Goal: Book appointment/travel/reservation

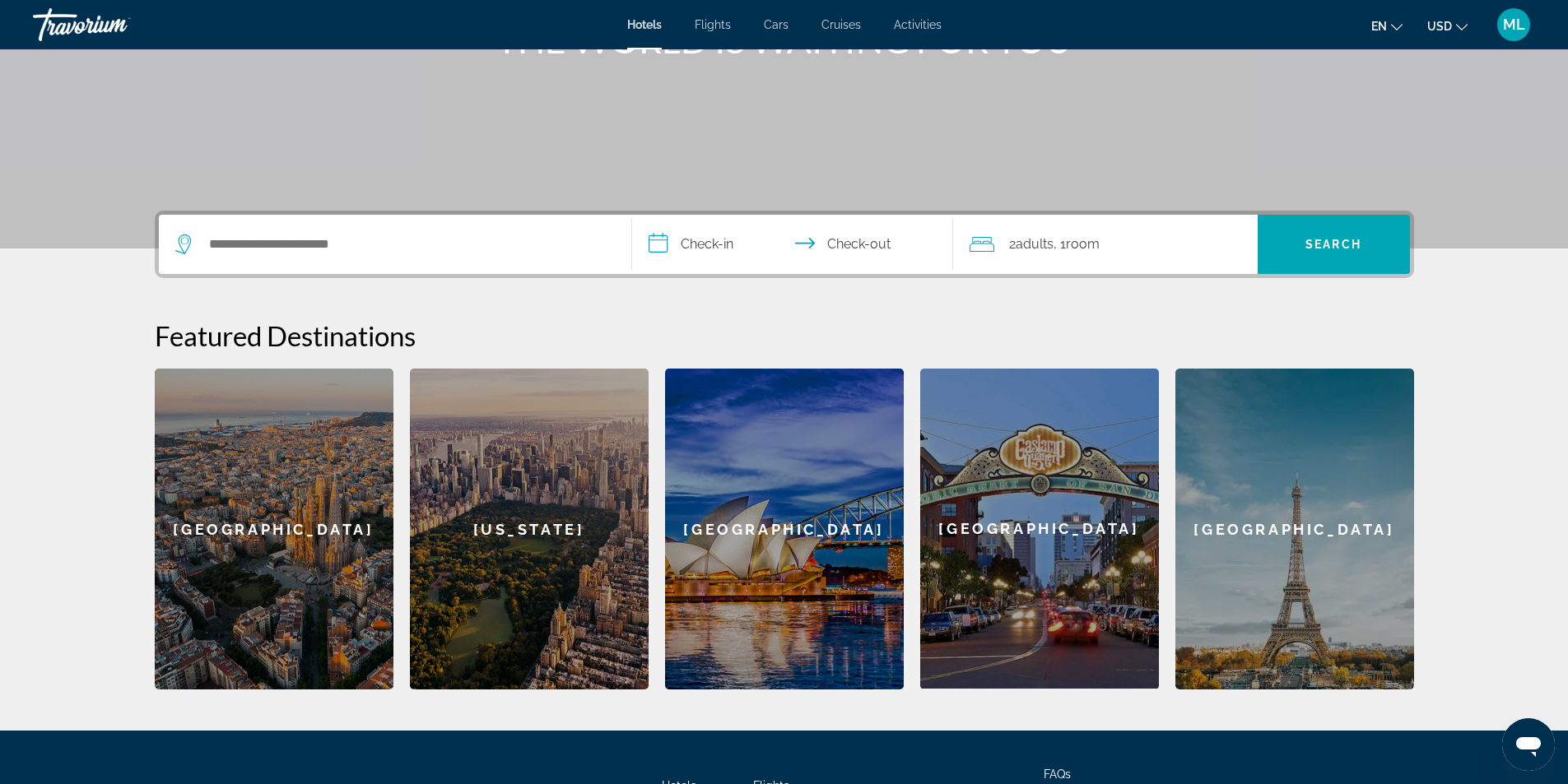
scroll to position [64, 0]
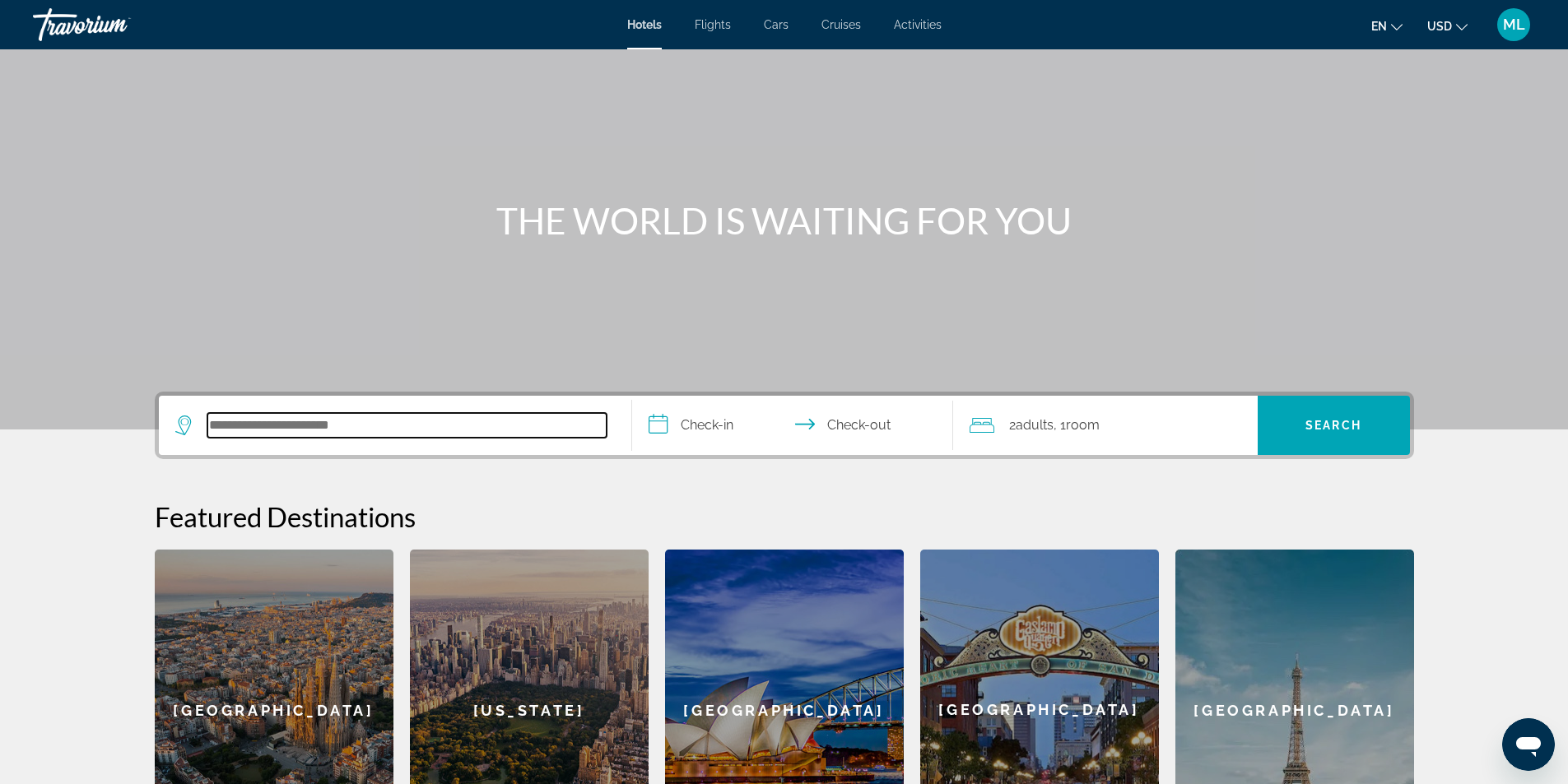
click at [255, 414] on input "Search hotel destination" at bounding box center [406, 425] width 399 height 24
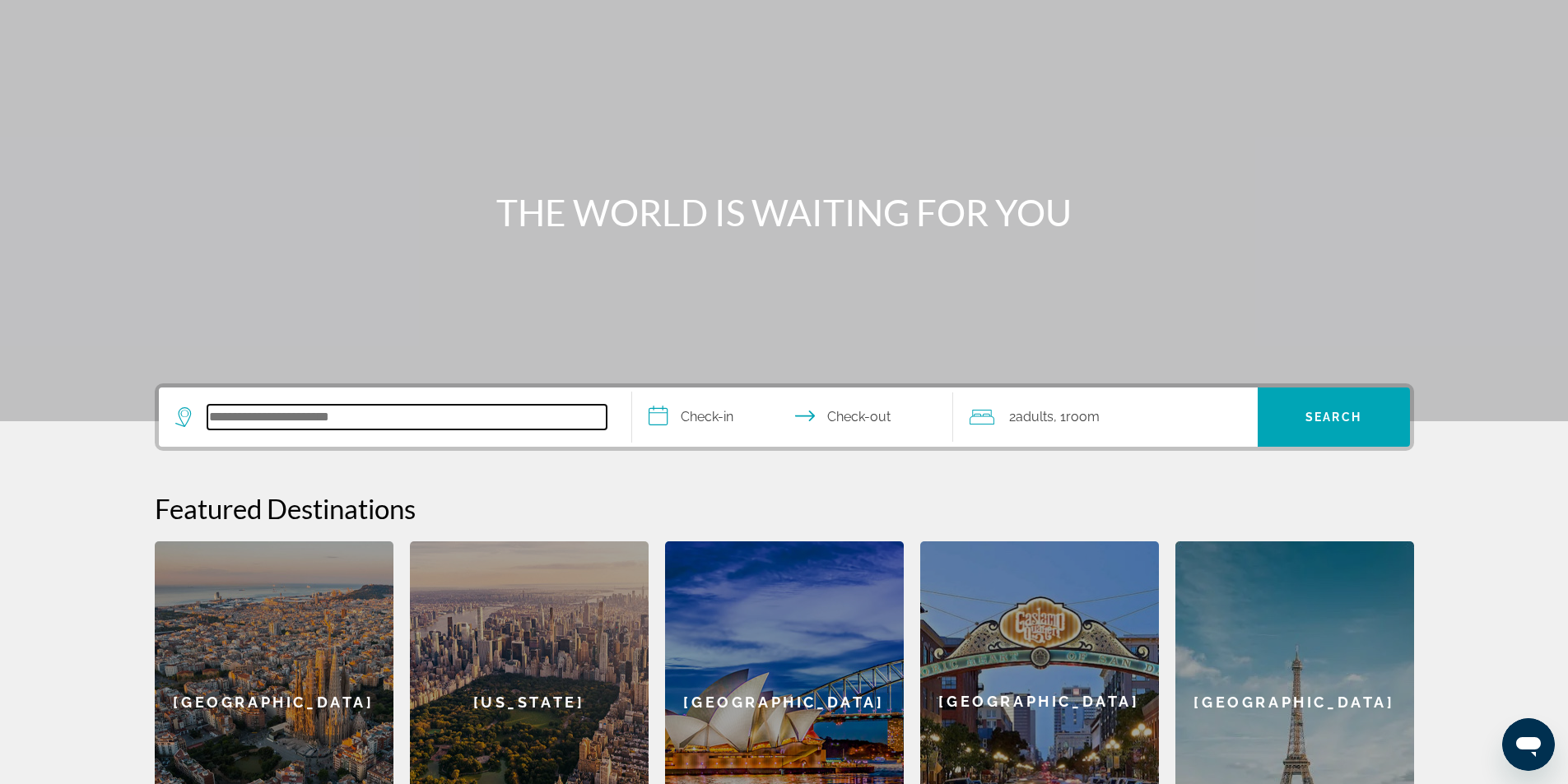
scroll to position [0, 0]
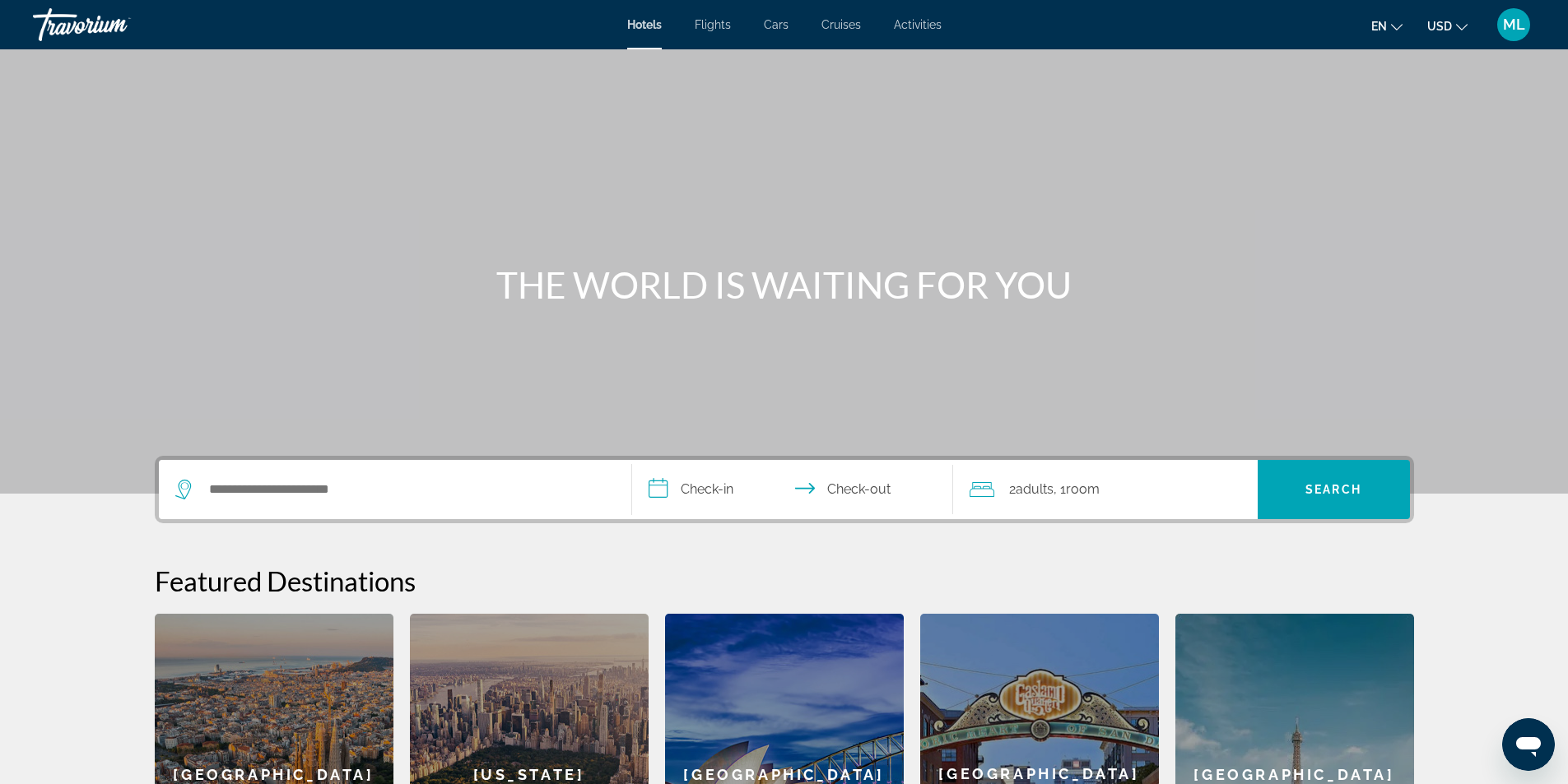
click at [657, 26] on span "Hotels" at bounding box center [644, 25] width 34 height 13
click at [655, 25] on span "Hotels" at bounding box center [644, 25] width 34 height 13
click at [209, 483] on input "Search hotel destination" at bounding box center [406, 489] width 399 height 24
click at [189, 489] on icon "Search widget" at bounding box center [182, 489] width 16 height 20
click at [774, 22] on span "Cars" at bounding box center [775, 25] width 24 height 13
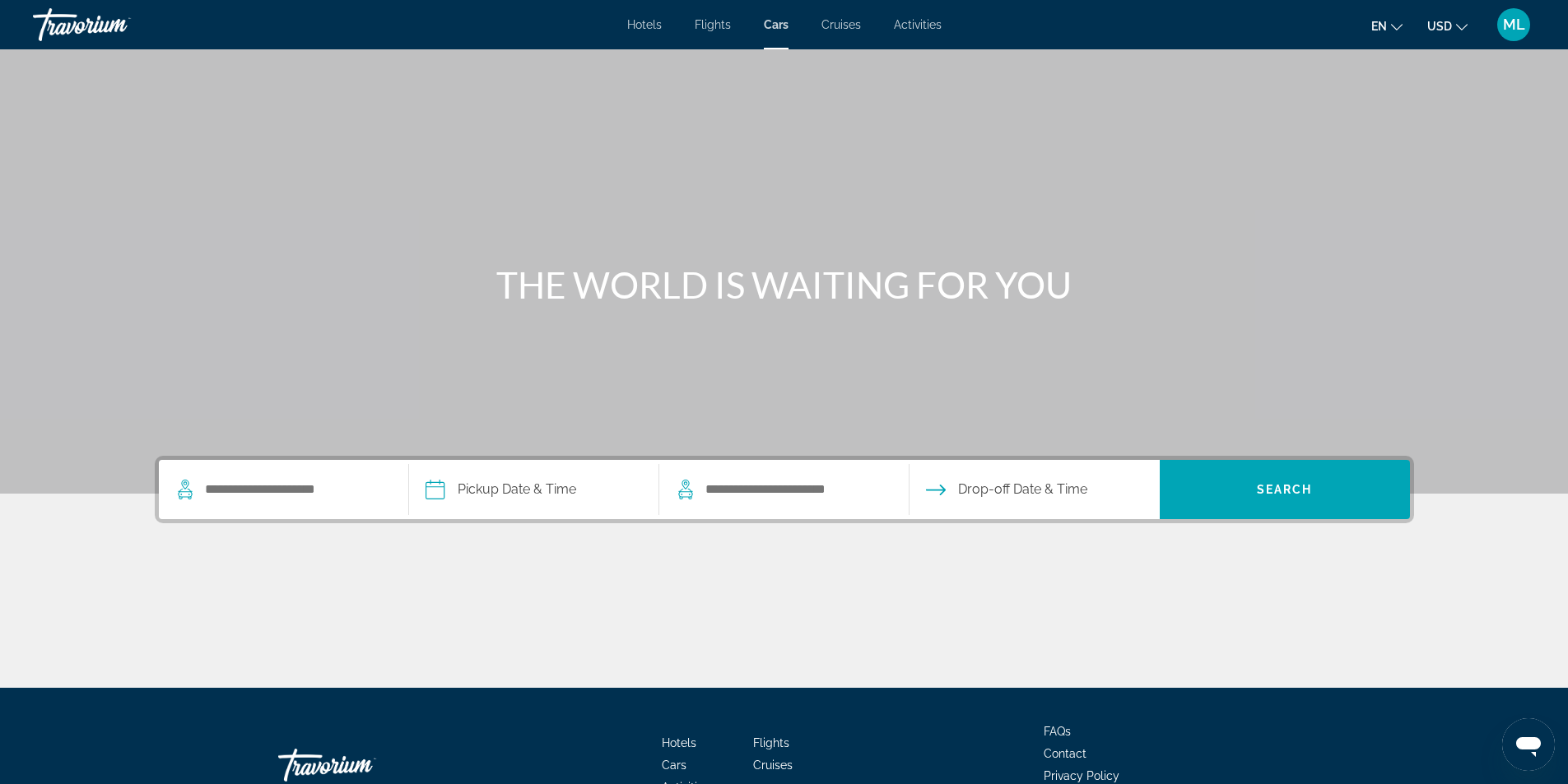
click at [710, 24] on span "Flights" at bounding box center [712, 25] width 36 height 13
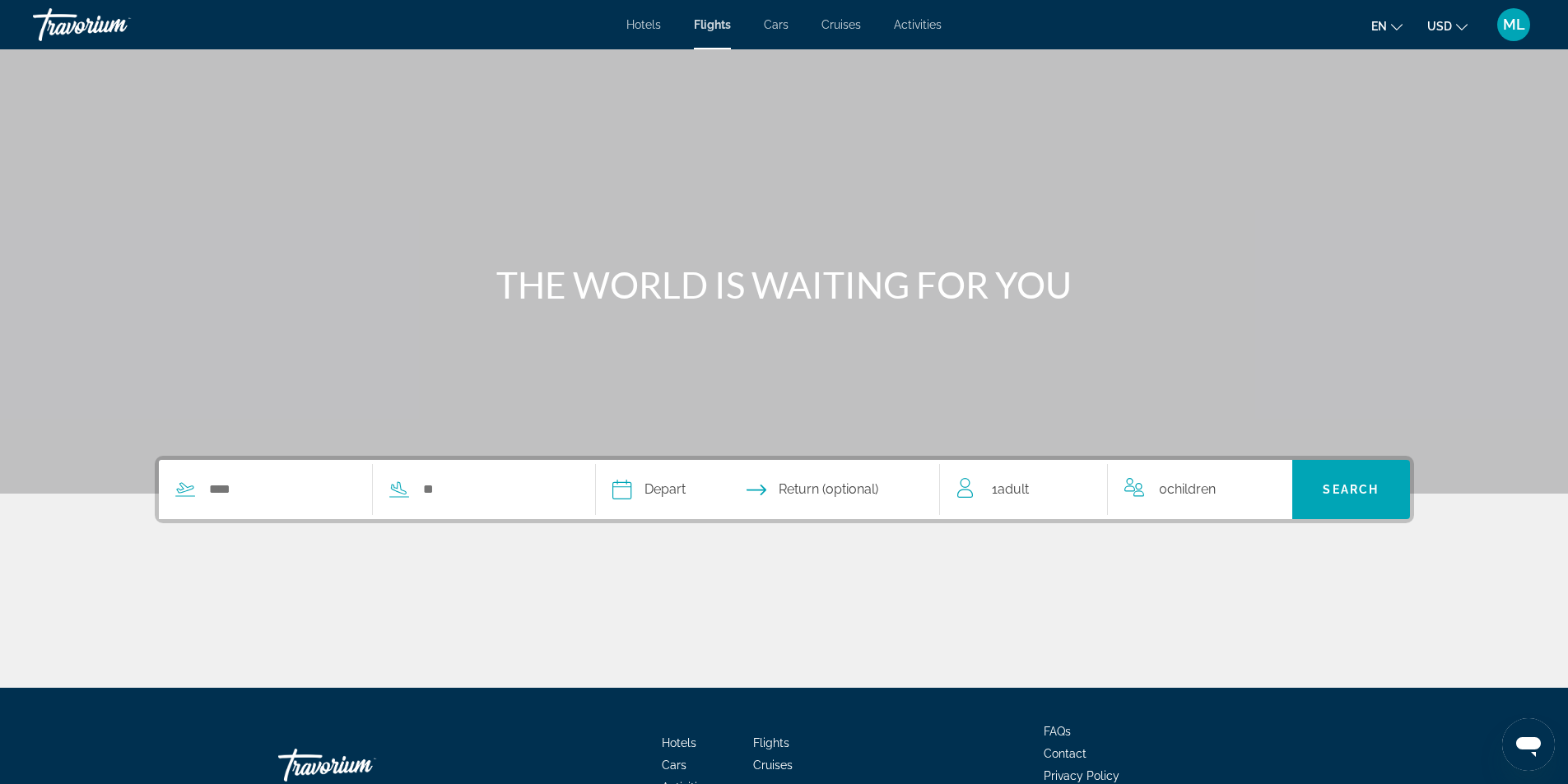
click at [641, 22] on span "Hotels" at bounding box center [643, 25] width 34 height 13
